Goal: Navigation & Orientation: Find specific page/section

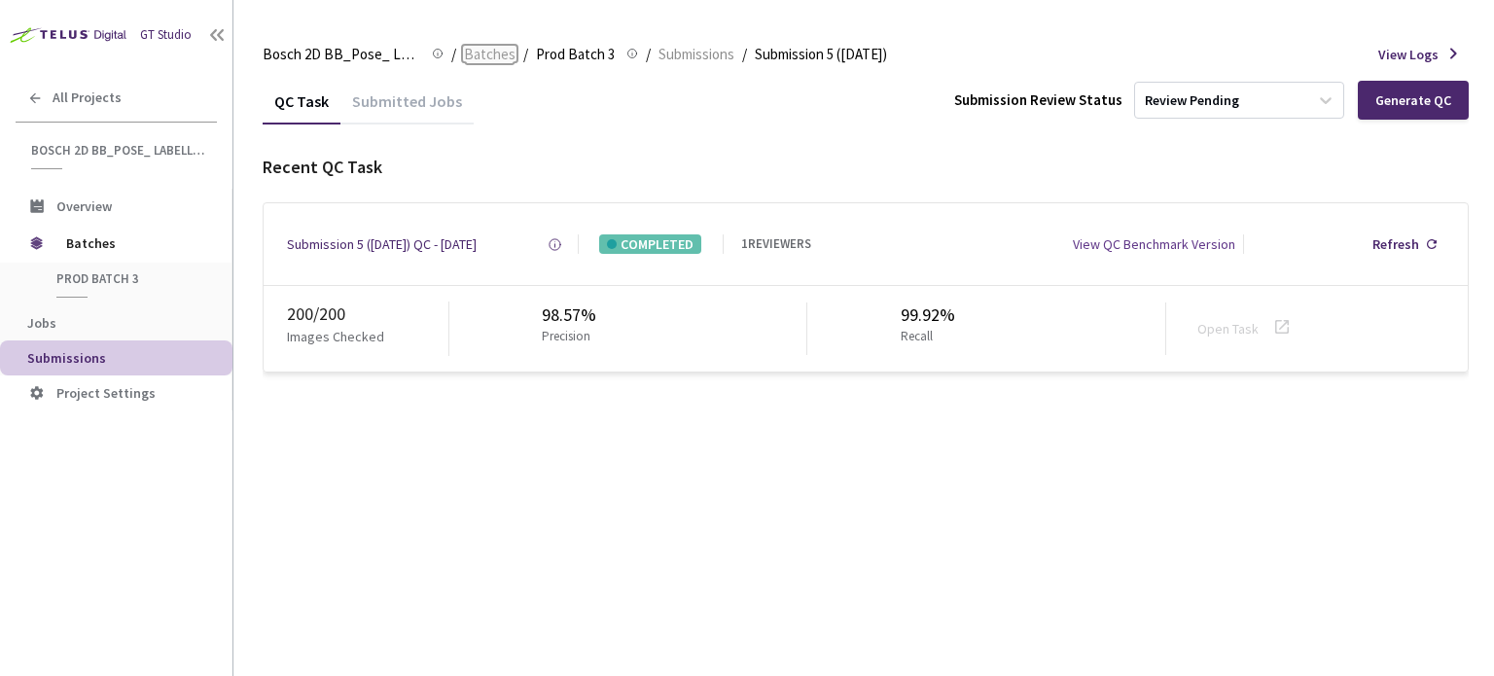
click at [495, 58] on span "Batches" at bounding box center [490, 54] width 52 height 23
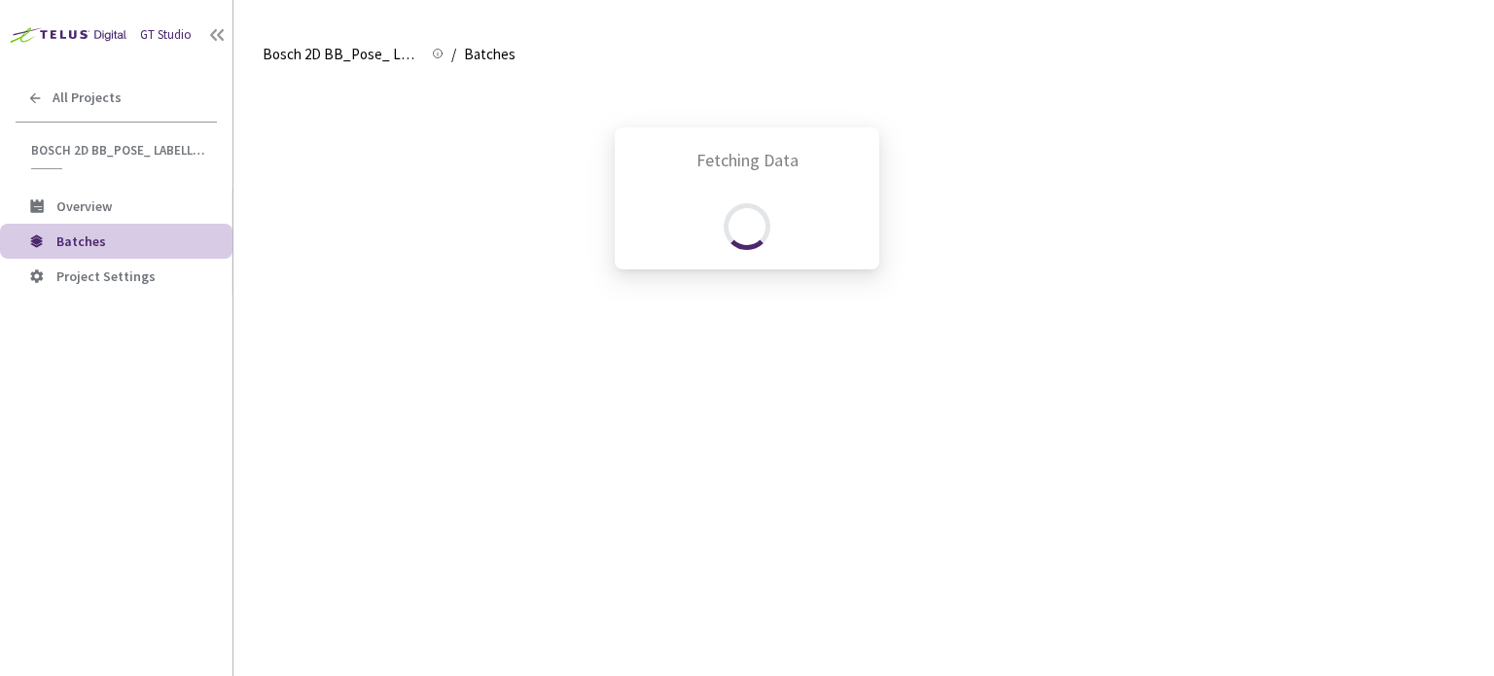
scroll to position [515, 0]
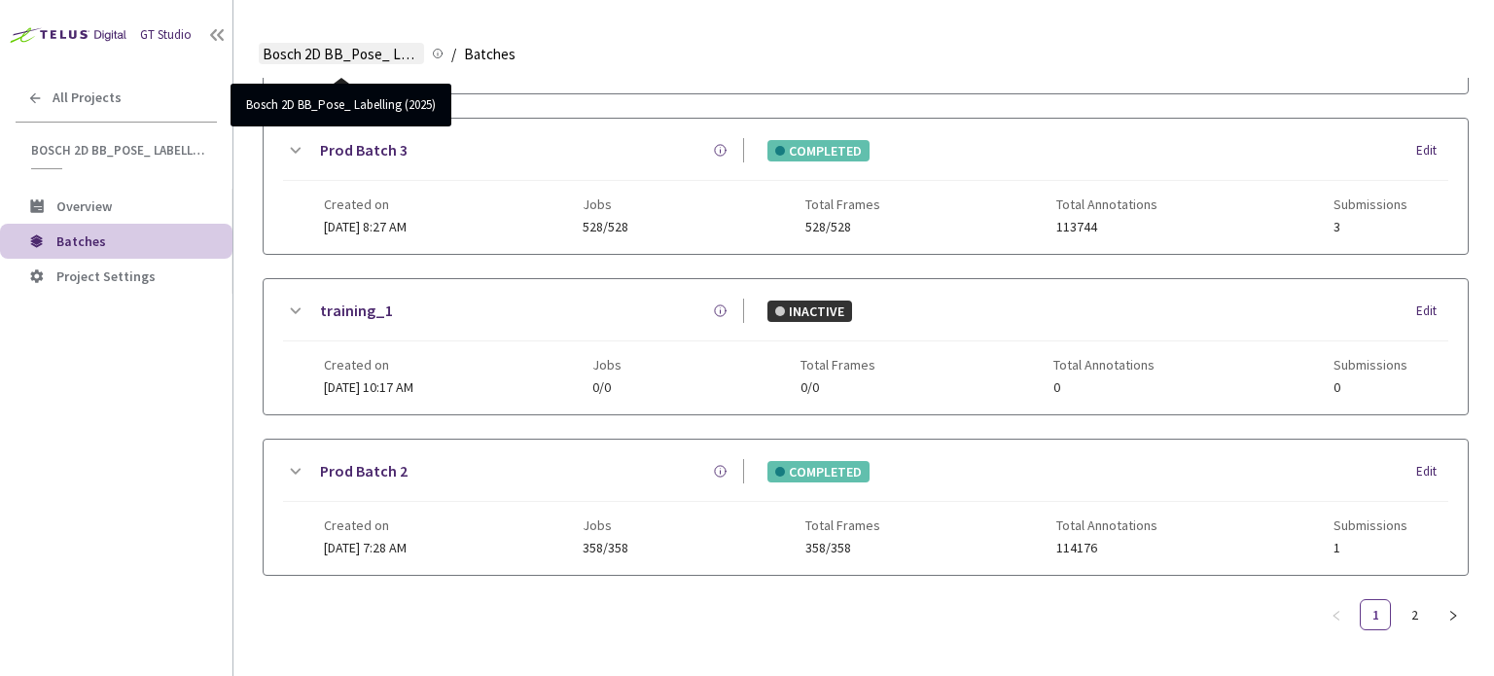
click at [301, 61] on span "Bosch 2D BB_Pose_ Labelling (2025)" at bounding box center [342, 54] width 158 height 23
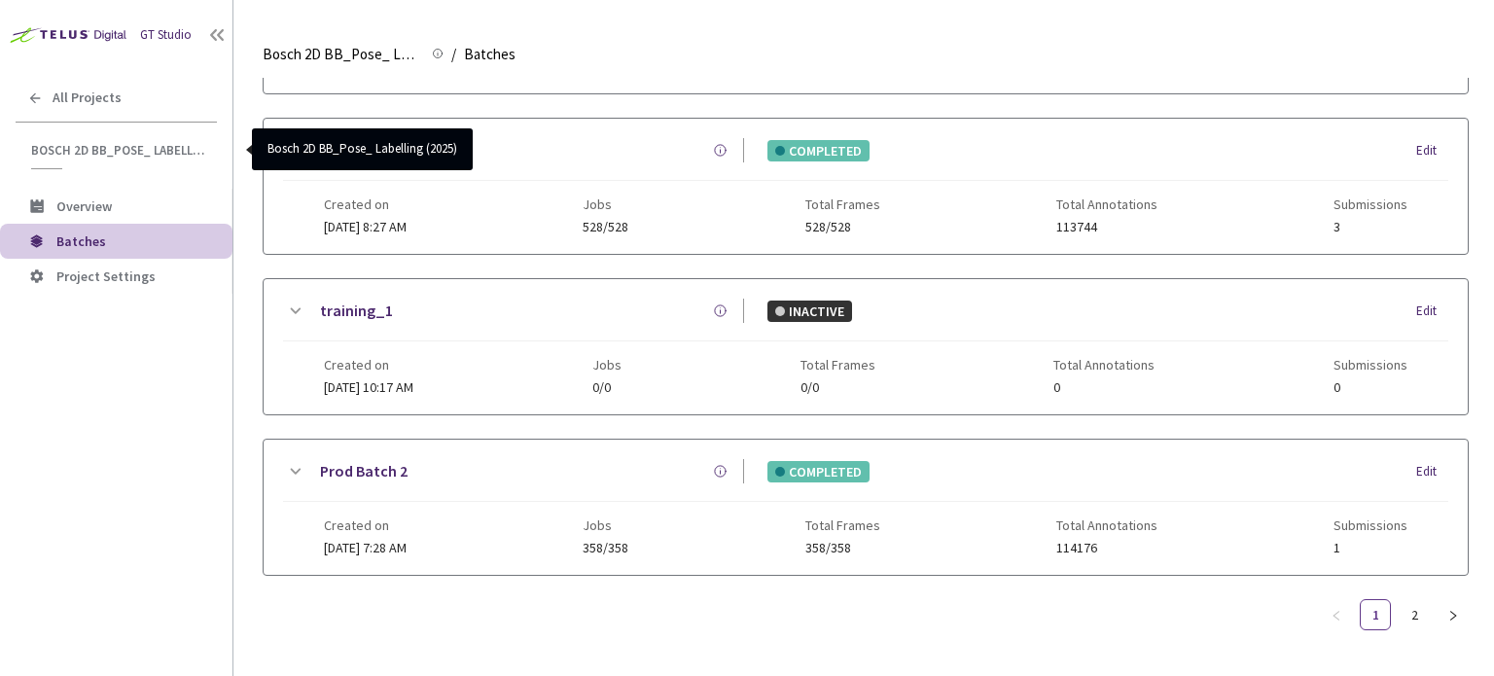
click at [99, 155] on span "Bosch 2D BB_Pose_ Labelling (2025)" at bounding box center [118, 150] width 174 height 17
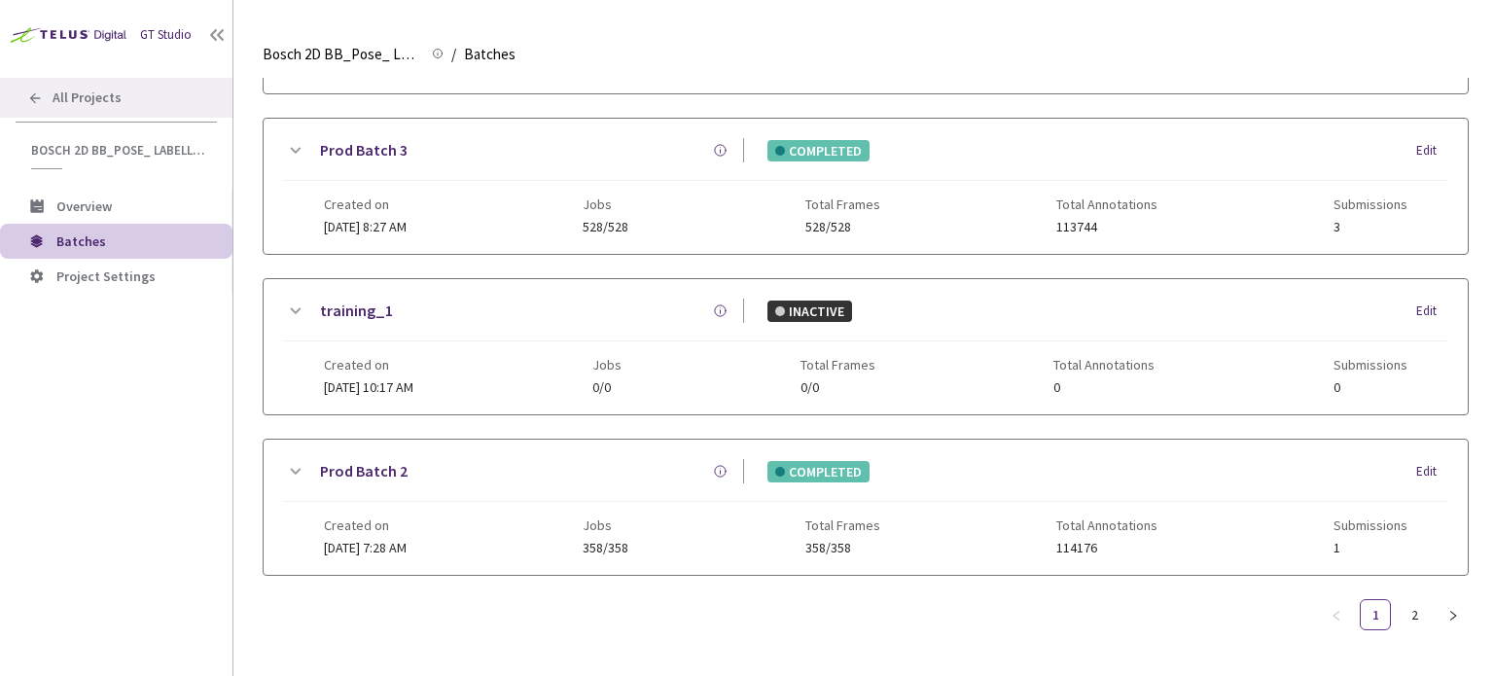
click at [75, 104] on span "All Projects" at bounding box center [87, 97] width 69 height 17
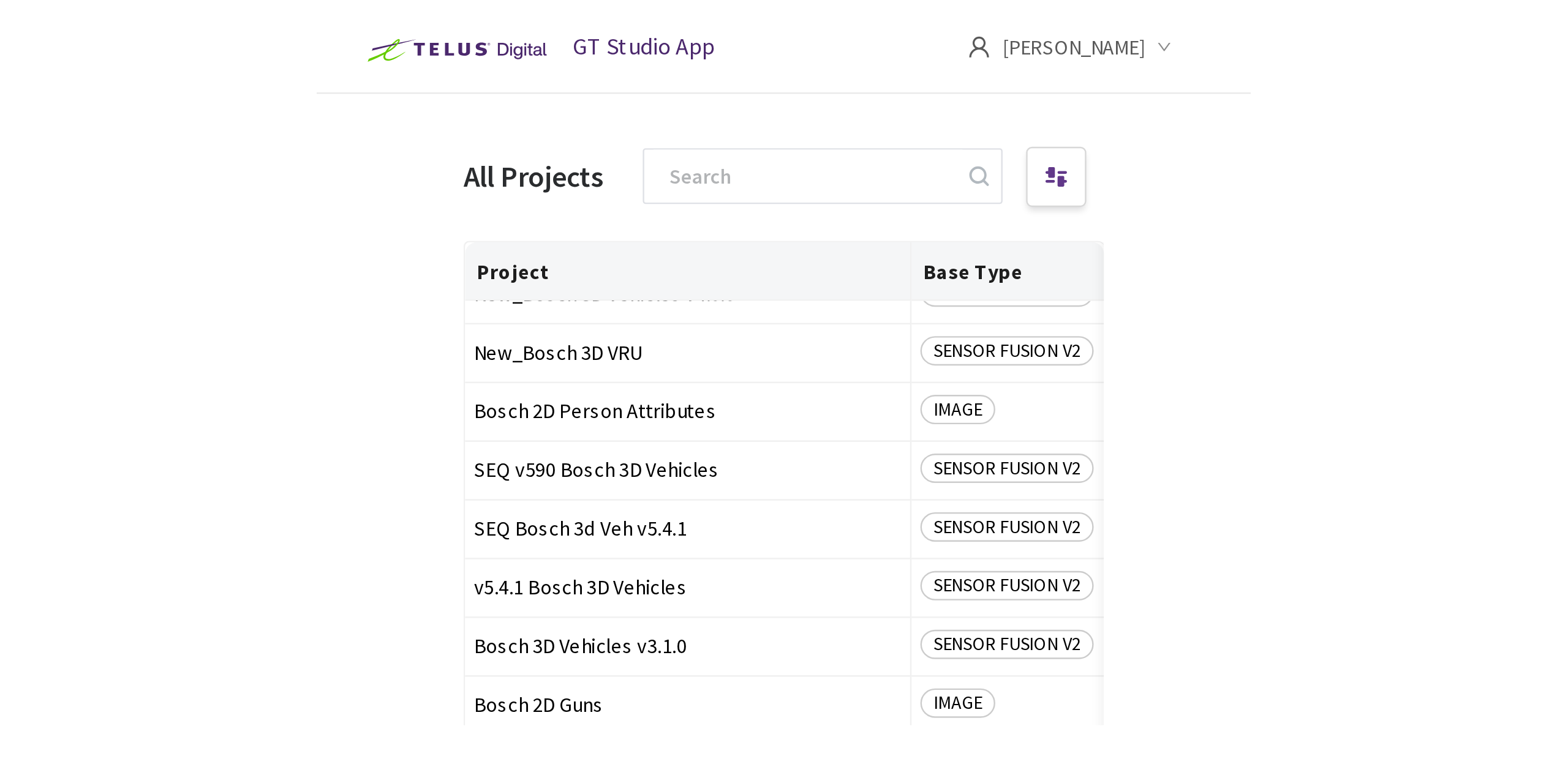
scroll to position [64, 0]
